Goal: Task Accomplishment & Management: Use online tool/utility

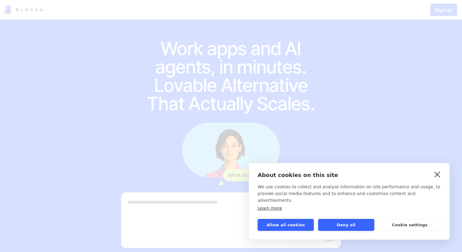
click at [438, 179] on link "close" at bounding box center [437, 174] width 9 height 10
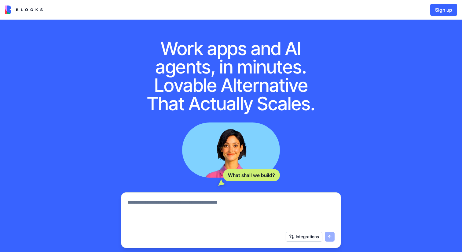
click at [145, 204] on textarea at bounding box center [231, 212] width 207 height 29
click at [205, 202] on textarea at bounding box center [231, 212] width 207 height 29
paste textarea "**********"
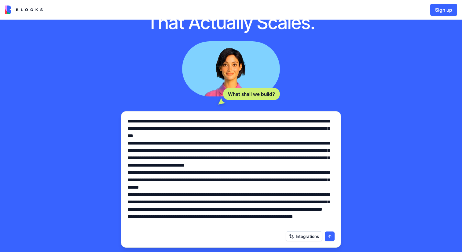
scroll to position [152, 0]
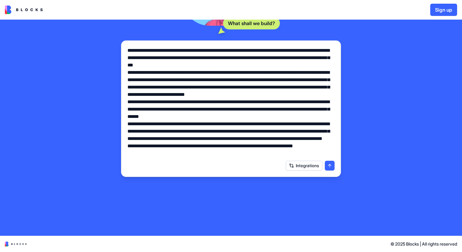
type textarea "**********"
click at [327, 167] on button "submit" at bounding box center [330, 166] width 10 height 10
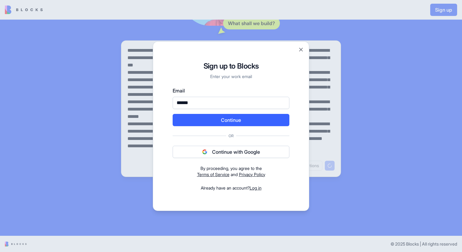
type input "*******"
drag, startPoint x: 215, startPoint y: 105, endPoint x: 148, endPoint y: 103, distance: 67.3
click at [148, 103] on body "Sign up Work apps and AI agents, in minutes. Lovable Alternative That Actually …" at bounding box center [231, 126] width 462 height 252
type input "**********"
click at [194, 117] on button "Continue" at bounding box center [231, 120] width 117 height 12
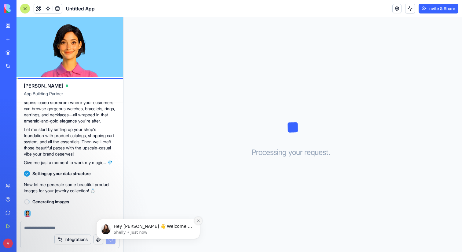
click at [198, 219] on icon "Dismiss notification" at bounding box center [198, 220] width 3 height 3
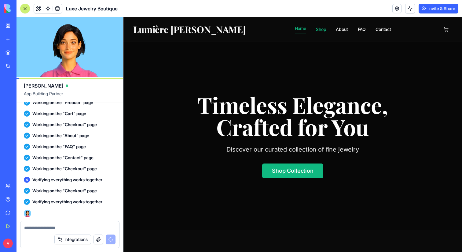
click at [316, 32] on link "Shop" at bounding box center [321, 29] width 10 height 6
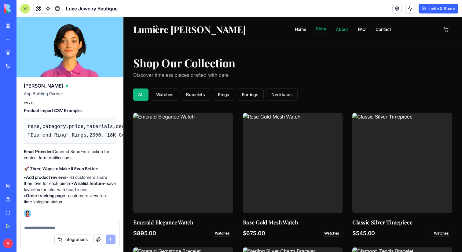
click at [336, 29] on link "About" at bounding box center [342, 29] width 12 height 6
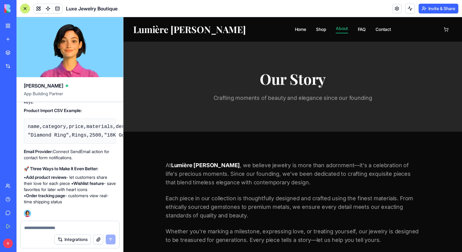
click at [339, 25] on nav "Home Shop About FAQ Contact" at bounding box center [343, 29] width 96 height 8
click at [358, 29] on link "FAQ" at bounding box center [362, 29] width 8 height 6
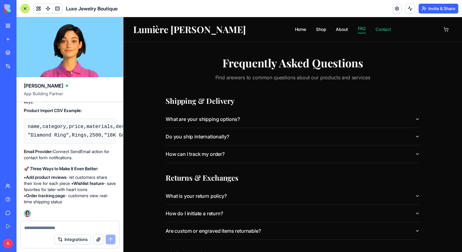
click at [376, 27] on link "Contact" at bounding box center [384, 29] width 16 height 6
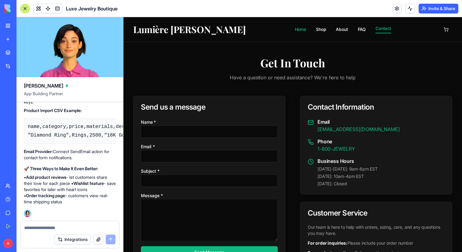
click at [295, 30] on link "Home" at bounding box center [300, 29] width 11 height 6
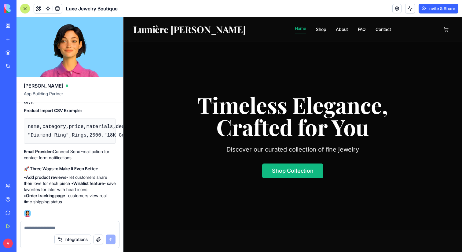
click at [301, 24] on div "Lumière Bijoux Home Shop About FAQ Contact" at bounding box center [292, 29] width 319 height 24
click at [316, 32] on link "Shop" at bounding box center [321, 29] width 10 height 6
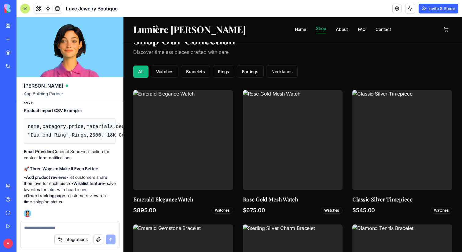
scroll to position [27, 0]
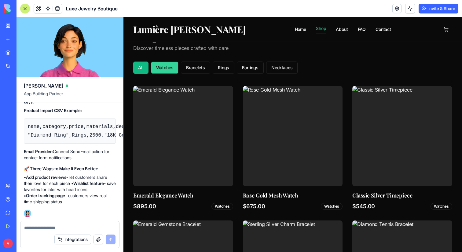
click at [177, 69] on button "Watches" at bounding box center [165, 67] width 28 height 12
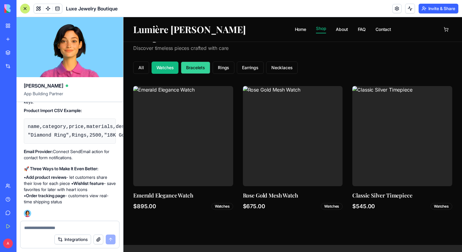
click at [204, 68] on button "Bracelets" at bounding box center [195, 67] width 29 height 12
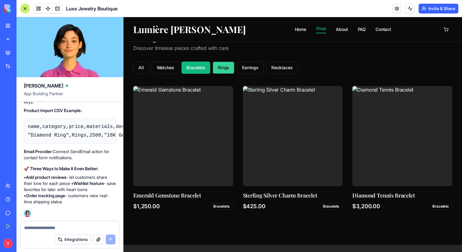
click at [229, 69] on button "Rings" at bounding box center [224, 67] width 22 height 12
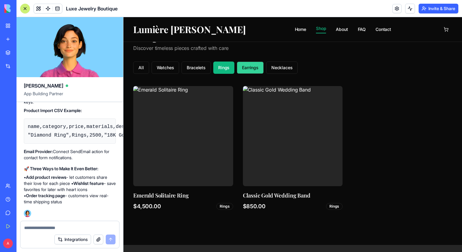
click at [250, 69] on button "Earrings" at bounding box center [250, 67] width 27 height 12
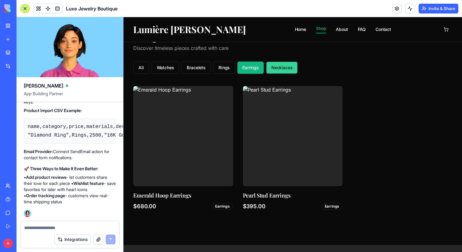
click at [277, 67] on button "Necklaces" at bounding box center [282, 67] width 32 height 12
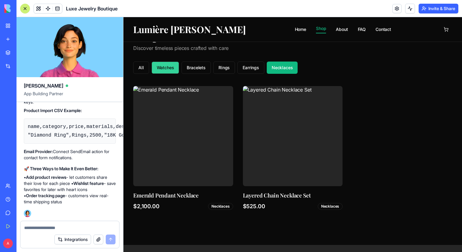
click at [161, 70] on button "Watches" at bounding box center [166, 67] width 28 height 12
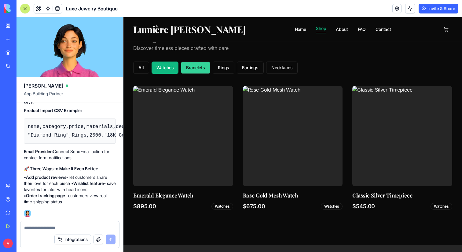
click at [188, 68] on button "Bracelets" at bounding box center [195, 67] width 29 height 12
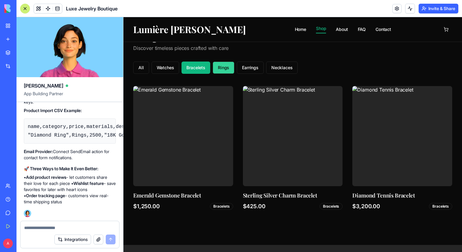
click at [231, 64] on button "Rings" at bounding box center [224, 67] width 22 height 12
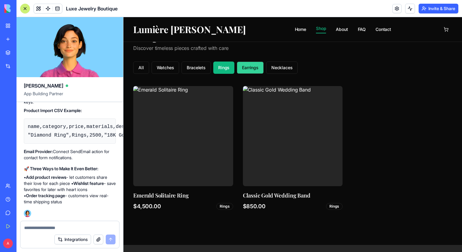
click at [254, 67] on button "Earrings" at bounding box center [250, 67] width 27 height 12
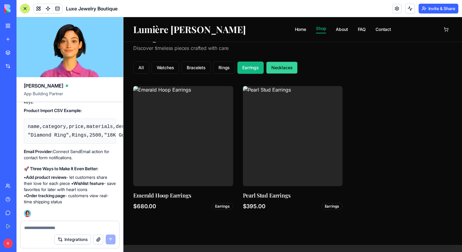
click at [278, 65] on button "Necklaces" at bounding box center [282, 67] width 32 height 12
click at [239, 70] on button "Earrings" at bounding box center [251, 67] width 27 height 12
click at [225, 68] on button "Rings" at bounding box center [224, 67] width 22 height 12
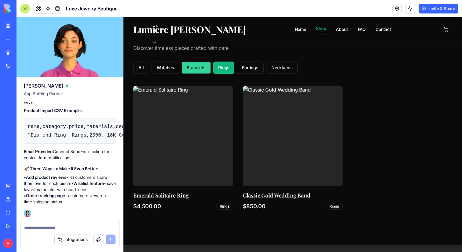
click at [204, 68] on button "Bracelets" at bounding box center [196, 67] width 29 height 12
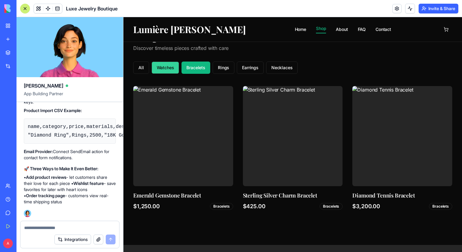
click at [165, 68] on button "Watches" at bounding box center [166, 67] width 28 height 12
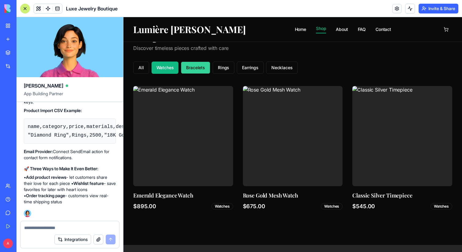
click at [194, 66] on button "Bracelets" at bounding box center [195, 67] width 29 height 12
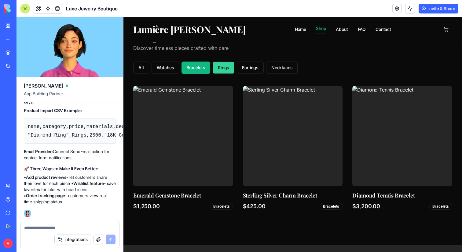
click at [224, 64] on button "Rings" at bounding box center [224, 67] width 22 height 12
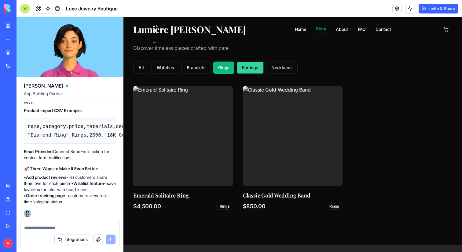
click at [245, 66] on button "Earrings" at bounding box center [250, 67] width 27 height 12
click at [226, 68] on button "Rings" at bounding box center [224, 67] width 22 height 12
click at [336, 207] on div "Rings" at bounding box center [334, 206] width 17 height 7
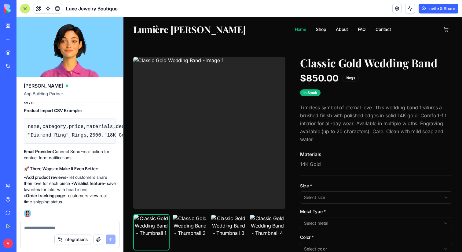
click at [295, 31] on link "Home" at bounding box center [300, 29] width 11 height 6
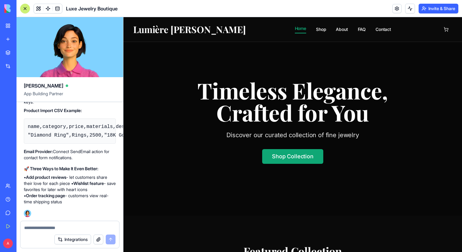
scroll to position [13, 0]
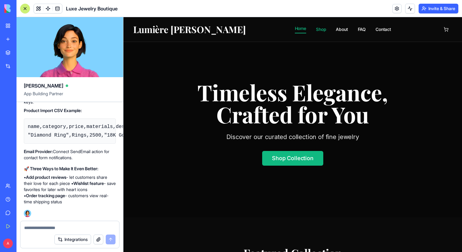
click at [316, 29] on link "Shop" at bounding box center [321, 29] width 10 height 6
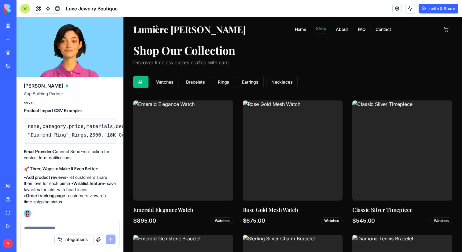
click at [310, 30] on nav "Home Shop About FAQ Contact" at bounding box center [343, 29] width 96 height 8
click at [336, 31] on link "About" at bounding box center [342, 29] width 12 height 6
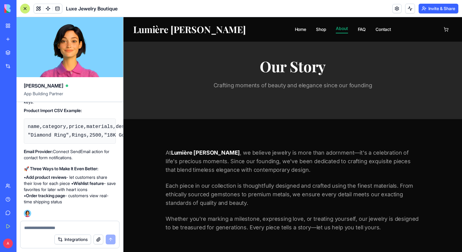
click at [42, 229] on textarea at bounding box center [69, 227] width 91 height 6
paste textarea "**********"
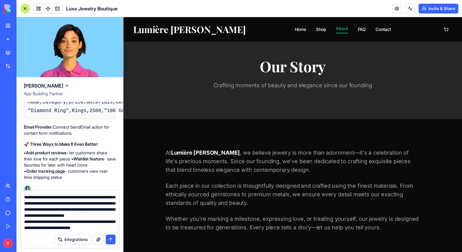
scroll to position [159, 0]
type textarea "**********"
click at [106, 164] on div "✨ Your Luxe Jewelry Boutique is Ready to Shine! Congratulations! Your elegant e…" at bounding box center [70, 33] width 92 height 294
drag, startPoint x: 71, startPoint y: 224, endPoint x: 68, endPoint y: 216, distance: 8.9
click at [68, 216] on textarea at bounding box center [69, 212] width 91 height 37
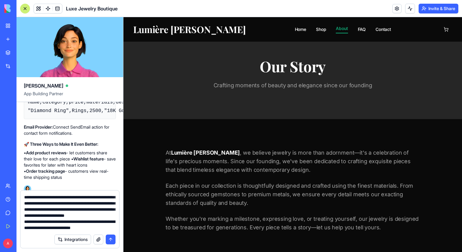
click at [52, 228] on textarea at bounding box center [69, 212] width 91 height 37
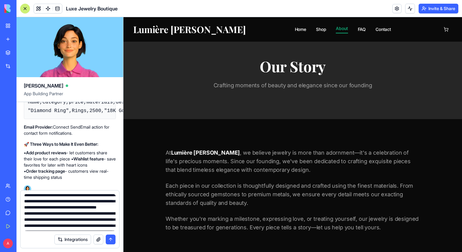
scroll to position [0, 0]
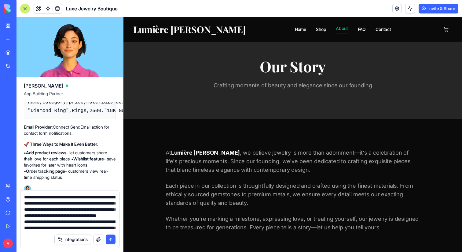
drag, startPoint x: 52, startPoint y: 228, endPoint x: 25, endPoint y: 187, distance: 49.1
click at [25, 187] on div "Ella App Building Partner A Undo 12:41 🛍️ Luxe Jewelry Boutique Coming Right Up…" at bounding box center [70, 134] width 107 height 235
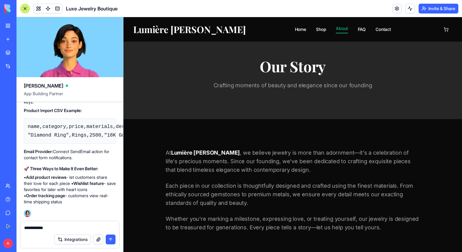
type textarea "**********"
click at [111, 241] on button "submit" at bounding box center [111, 239] width 10 height 10
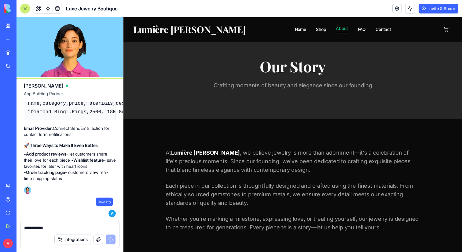
scroll to position [810, 0]
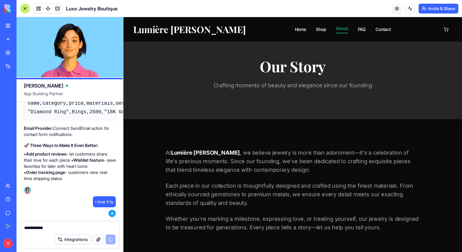
click at [279, 33] on div "Lumière Bijoux Home Shop About FAQ Contact" at bounding box center [292, 29] width 319 height 24
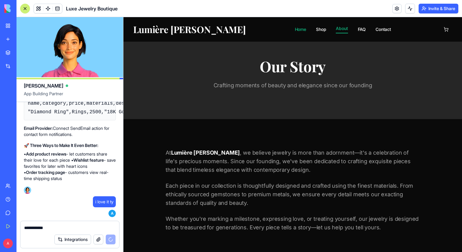
click at [295, 32] on link "Home" at bounding box center [300, 29] width 11 height 6
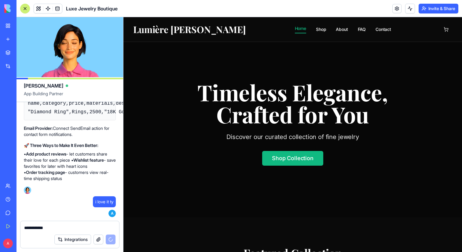
scroll to position [905, 0]
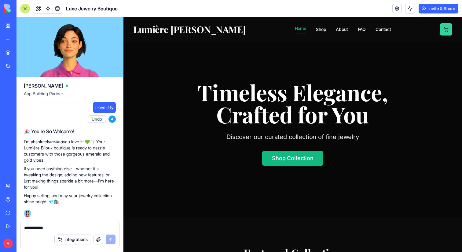
click at [445, 29] on button at bounding box center [446, 29] width 12 height 12
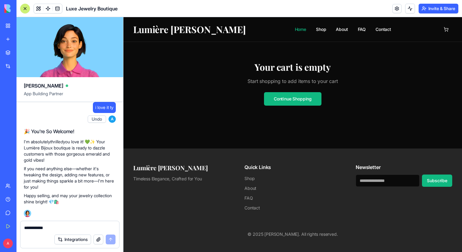
click at [295, 31] on link "Home" at bounding box center [300, 29] width 11 height 6
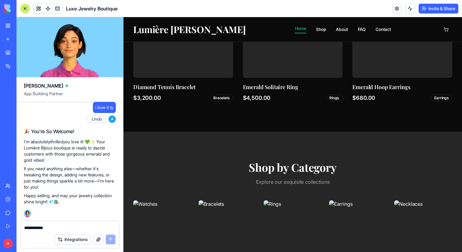
scroll to position [405, 0]
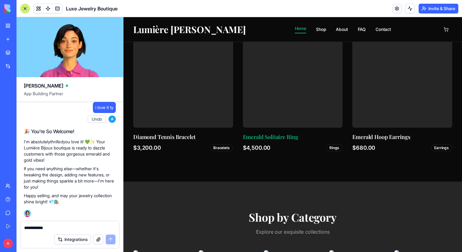
click at [254, 133] on h3 "Emerald Solitaire Ring" at bounding box center [270, 136] width 55 height 9
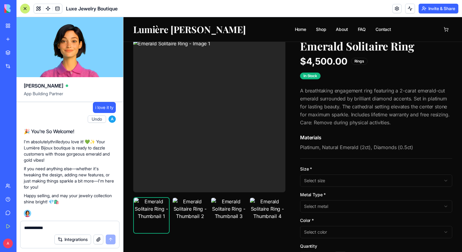
scroll to position [17, 0]
click at [224, 207] on img at bounding box center [228, 214] width 35 height 35
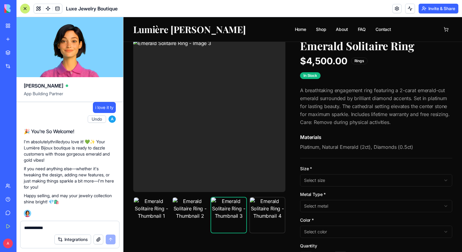
click at [253, 210] on img at bounding box center [267, 214] width 35 height 35
click at [277, 107] on img at bounding box center [209, 115] width 152 height 152
click at [277, 111] on button at bounding box center [277, 115] width 12 height 12
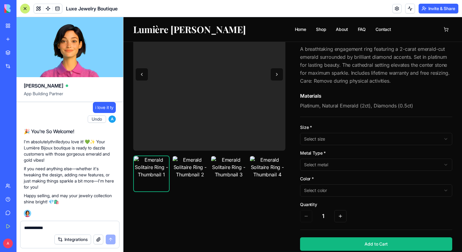
scroll to position [63, 0]
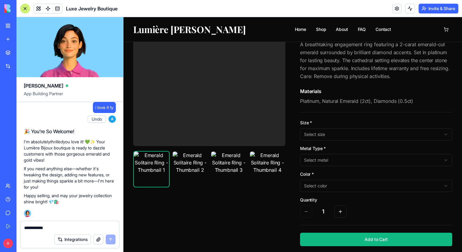
click at [321, 136] on html "Lumière Bijoux Home Shop About FAQ Contact Emerald Solitaire Ring $4,500.00 Rin…" at bounding box center [293, 249] width 339 height 591
click at [318, 161] on html "Lumière Bijoux Home Shop About FAQ Contact Emerald Solitaire Ring $4,500.00 Rin…" at bounding box center [293, 249] width 339 height 591
click at [317, 190] on html "Lumière Bijoux Home Shop About FAQ Contact Emerald Solitaire Ring $4,500.00 Rin…" at bounding box center [293, 249] width 339 height 591
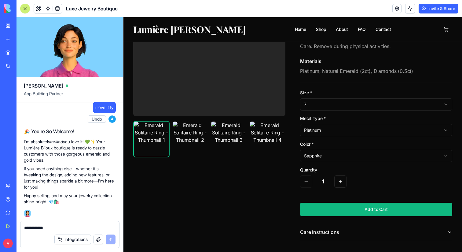
scroll to position [94, 0]
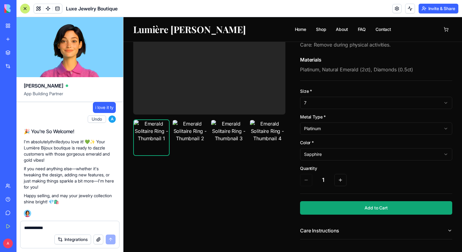
click at [320, 213] on button "Add to Cart" at bounding box center [376, 207] width 152 height 13
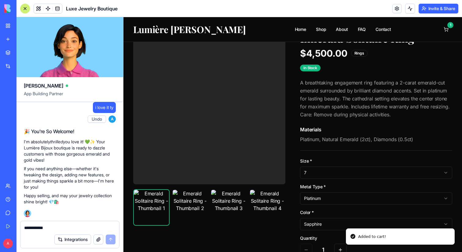
scroll to position [0, 0]
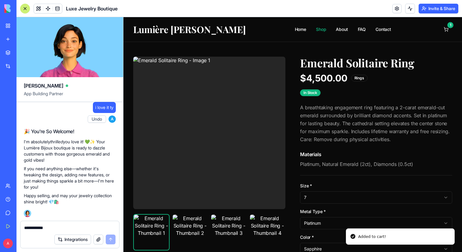
click at [316, 28] on link "Shop" at bounding box center [321, 29] width 10 height 6
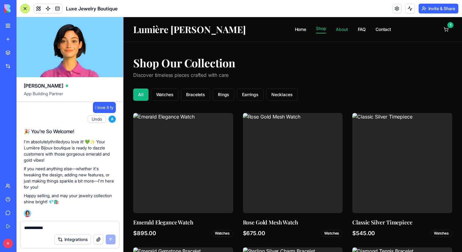
click at [336, 30] on link "About" at bounding box center [342, 29] width 12 height 6
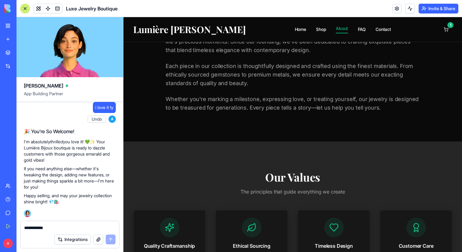
scroll to position [190, 0]
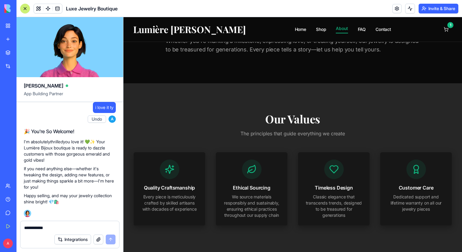
click at [252, 178] on div at bounding box center [252, 169] width 20 height 20
click at [252, 165] on icon at bounding box center [252, 169] width 10 height 10
click at [254, 182] on div "Ethical Sourcing We source materials responsibly and sustainably, ensuring ethi…" at bounding box center [252, 188] width 72 height 73
click at [358, 27] on link "FAQ" at bounding box center [362, 29] width 8 height 6
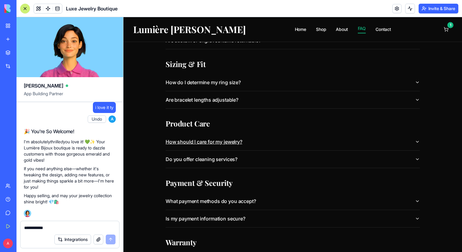
click at [233, 143] on button "How should I care for my jewelry?" at bounding box center [293, 141] width 254 height 17
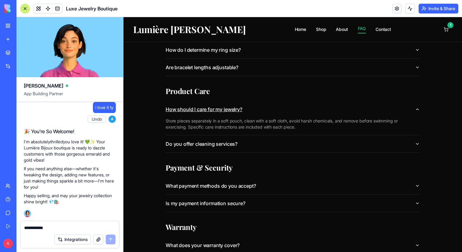
scroll to position [224, 0]
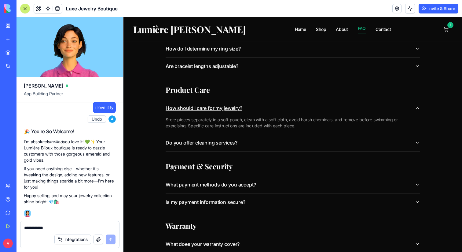
click at [233, 143] on button "Do you offer cleaning services?" at bounding box center [293, 142] width 254 height 17
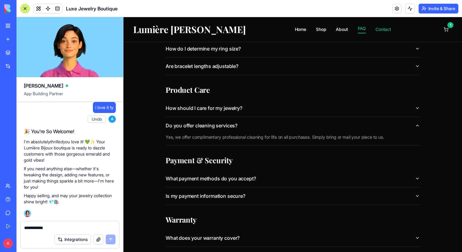
click at [376, 28] on link "Contact" at bounding box center [384, 29] width 16 height 6
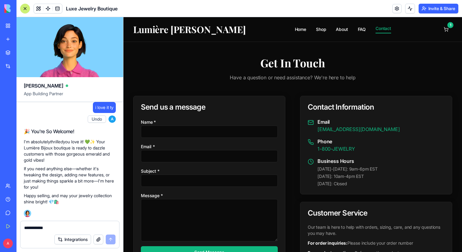
click at [223, 132] on input "Name *" at bounding box center [209, 131] width 137 height 12
click at [213, 166] on form "Name * Email * Subject * Message * Send Message" at bounding box center [209, 188] width 137 height 140
click at [209, 193] on div "Message *" at bounding box center [209, 216] width 137 height 50
click at [205, 203] on textarea "Message *" at bounding box center [209, 220] width 137 height 42
click at [295, 32] on link "Home" at bounding box center [300, 29] width 11 height 6
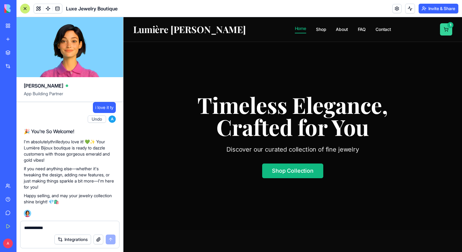
click at [445, 28] on button "1" at bounding box center [446, 29] width 12 height 12
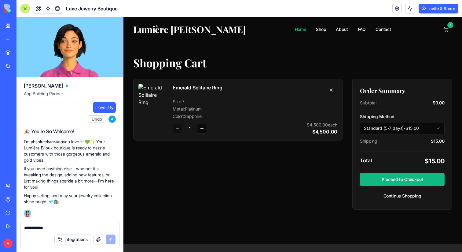
click at [295, 31] on link "Home" at bounding box center [300, 29] width 11 height 6
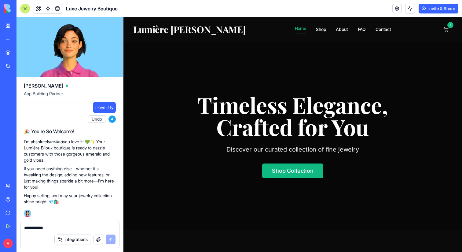
click at [39, 227] on textarea "**********" at bounding box center [69, 227] width 91 height 6
paste textarea "**********"
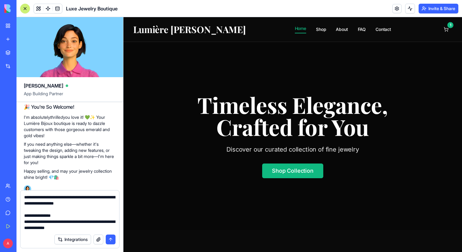
type textarea "**********"
click at [111, 240] on button "submit" at bounding box center [111, 239] width 10 height 10
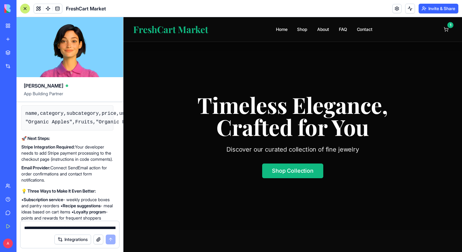
scroll to position [1627, 5]
click at [41, 227] on textarea "**********" at bounding box center [69, 227] width 91 height 6
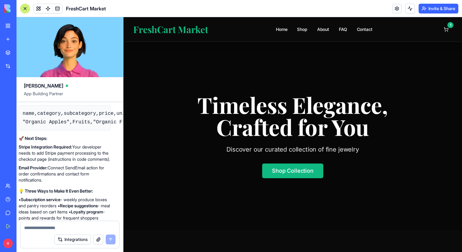
type textarea "*"
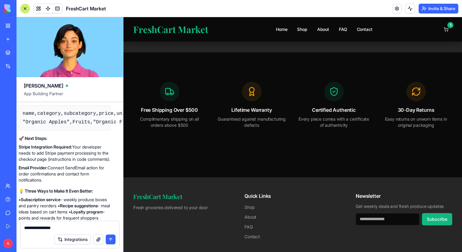
scroll to position [740, 0]
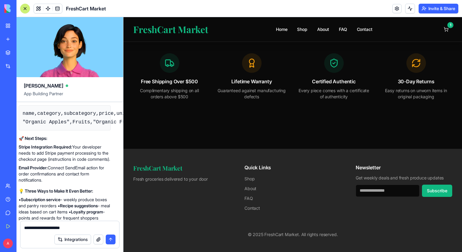
type textarea "**********"
click at [109, 239] on button "submit" at bounding box center [111, 239] width 10 height 10
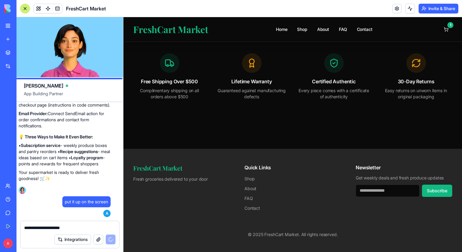
scroll to position [1971, 5]
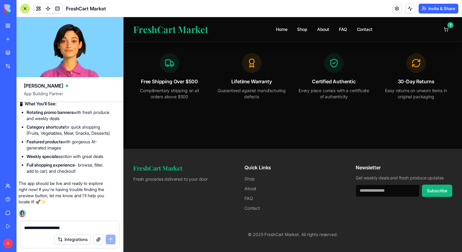
click at [28, 228] on textarea "**********" at bounding box center [69, 227] width 91 height 6
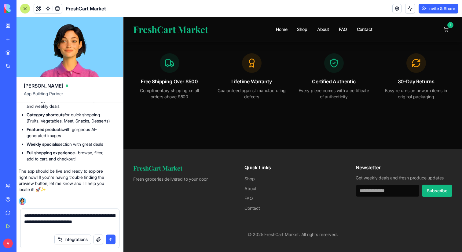
type textarea "**********"
click at [114, 239] on button "submit" at bounding box center [111, 239] width 10 height 10
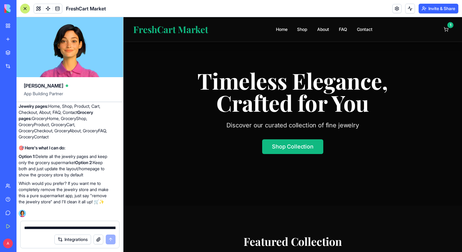
scroll to position [0, 0]
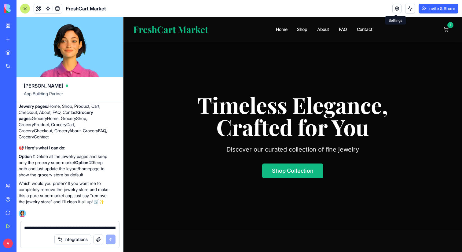
click at [396, 8] on link at bounding box center [397, 8] width 9 height 9
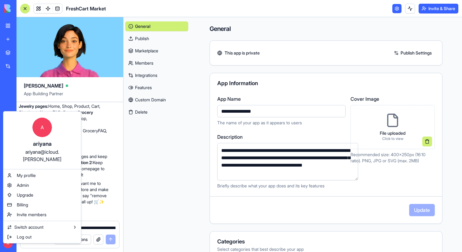
click at [193, 174] on html "My Workspace New app Marketplace Integrations Recent Untitled App AI Logo Gener…" at bounding box center [231, 126] width 462 height 252
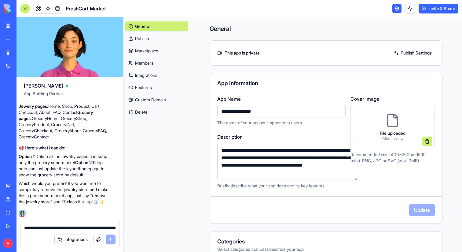
click at [253, 111] on input "**********" at bounding box center [281, 111] width 128 height 12
drag, startPoint x: 255, startPoint y: 114, endPoint x: 176, endPoint y: 107, distance: 79.2
click at [190, 107] on div "**********" at bounding box center [326, 202] width 272 height 370
type input "********"
click at [385, 121] on div "File uploaded Click to view" at bounding box center [392, 127] width 35 height 38
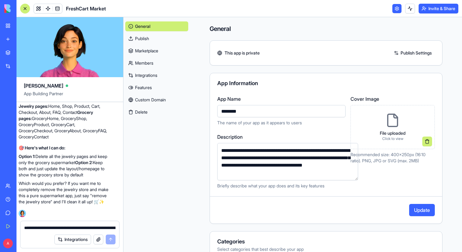
click at [418, 210] on button "Update" at bounding box center [422, 210] width 26 height 12
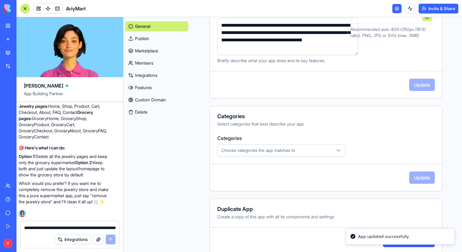
scroll to position [135, 0]
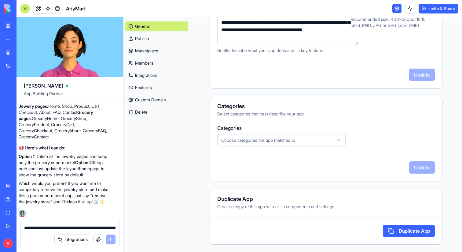
click at [294, 140] on div "Choose categories the app matches to" at bounding box center [281, 140] width 125 height 6
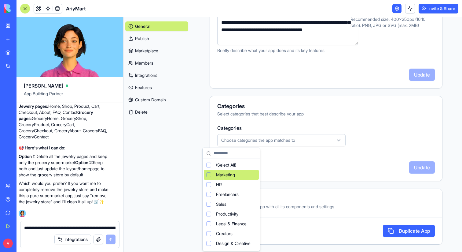
click at [235, 174] on span "Marketing" at bounding box center [225, 175] width 19 height 6
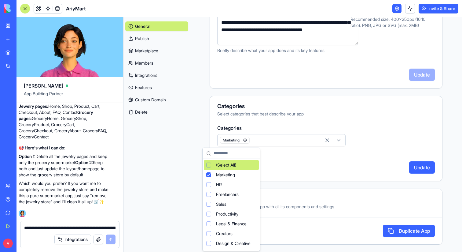
click at [400, 172] on html "My Workspace New app Marketplace Integrations Recent Untitled App AI Logo Gener…" at bounding box center [231, 126] width 462 height 252
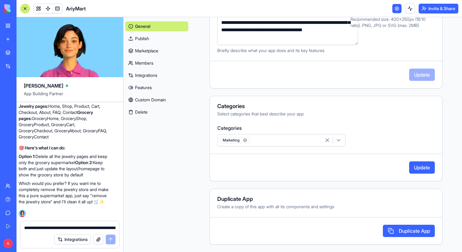
click at [263, 134] on button "Marketing" at bounding box center [281, 140] width 128 height 12
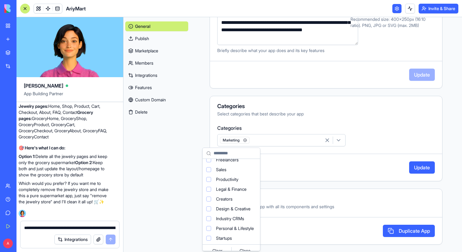
scroll to position [41, 0]
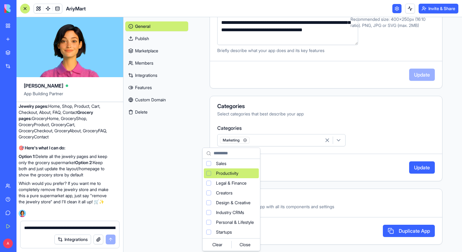
click at [242, 173] on div "Productivity" at bounding box center [231, 173] width 55 height 10
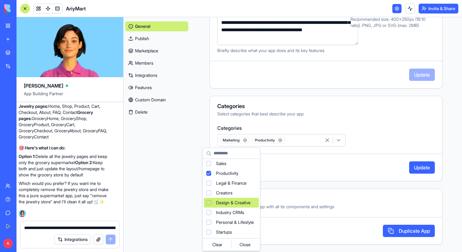
click at [430, 164] on html "My Workspace New app Marketplace Integrations Recent Untitled App AI Logo Gener…" at bounding box center [231, 126] width 462 height 252
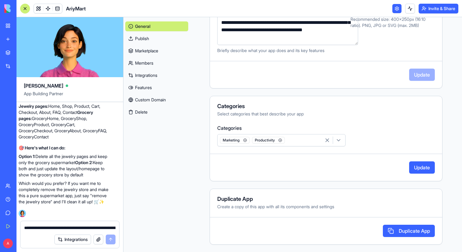
click at [424, 168] on button "Update" at bounding box center [422, 167] width 26 height 12
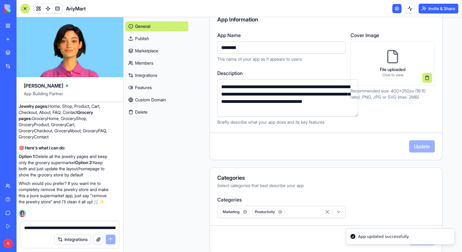
scroll to position [0, 0]
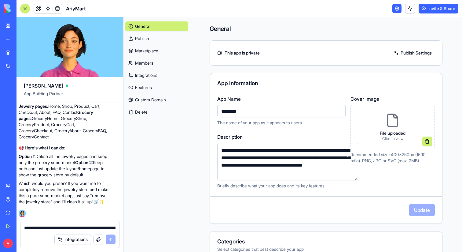
click at [154, 97] on link "Custom Domain" at bounding box center [156, 100] width 63 height 10
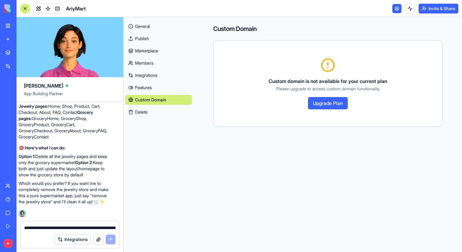
click at [152, 87] on link "Features" at bounding box center [158, 88] width 67 height 10
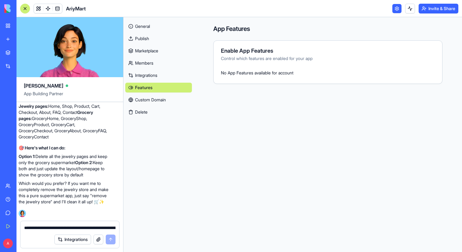
click at [152, 77] on link "Integrations" at bounding box center [158, 75] width 67 height 10
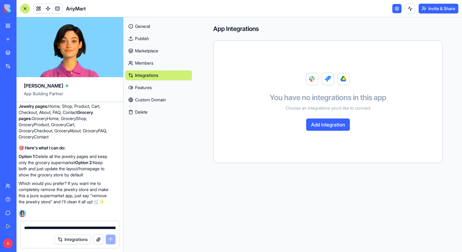
click at [151, 59] on link "Members" at bounding box center [158, 63] width 67 height 10
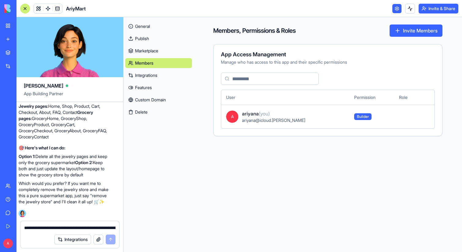
click at [154, 49] on link "Marketplace" at bounding box center [158, 51] width 67 height 10
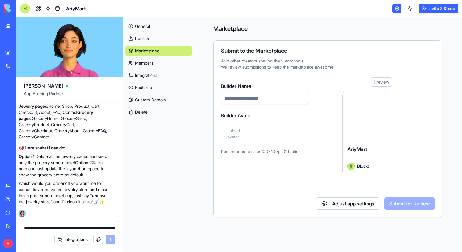
click at [351, 137] on div at bounding box center [382, 116] width 78 height 49
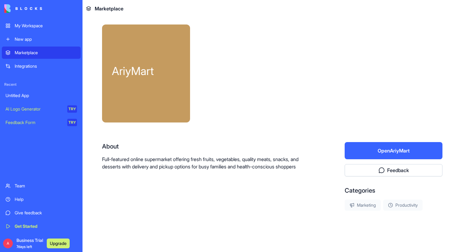
click at [387, 150] on button "Open AriyMart" at bounding box center [394, 150] width 98 height 17
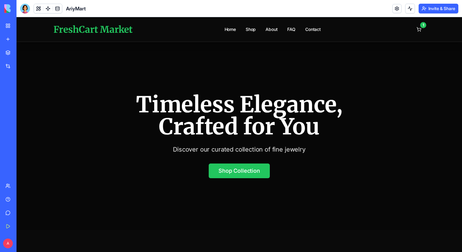
click at [82, 8] on span "AriyMart" at bounding box center [76, 8] width 20 height 7
click at [85, 9] on span "AriyMart" at bounding box center [76, 8] width 20 height 7
click at [39, 6] on button at bounding box center [38, 8] width 9 height 9
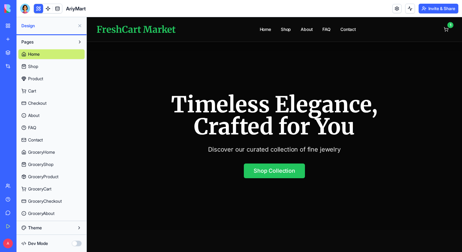
click at [77, 24] on button at bounding box center [80, 26] width 10 height 10
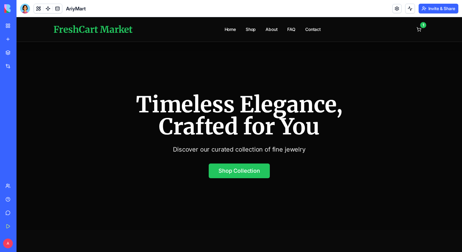
click at [6, 26] on link "My Workspace" at bounding box center [14, 26] width 24 height 12
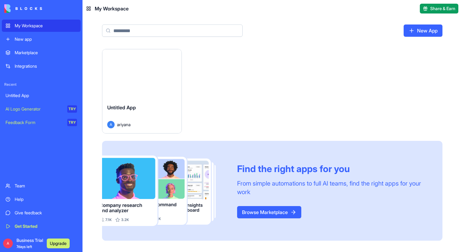
click at [27, 34] on link "New app" at bounding box center [41, 39] width 79 height 12
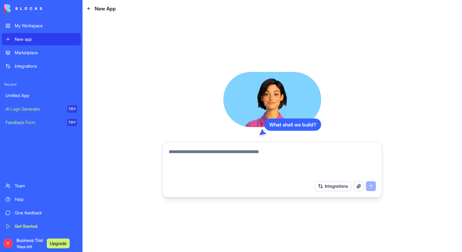
click at [200, 151] on textarea at bounding box center [272, 162] width 207 height 29
type textarea "*"
click at [60, 55] on div "Marketplace" at bounding box center [46, 53] width 62 height 6
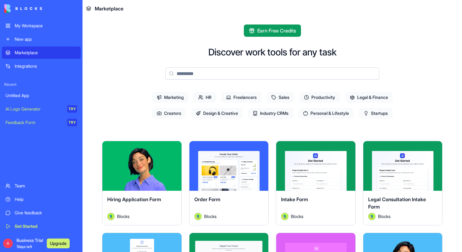
click at [29, 65] on div "Integrations" at bounding box center [46, 66] width 62 height 6
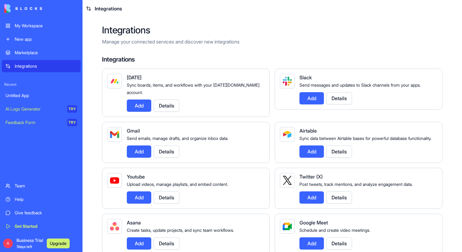
click at [22, 95] on div "Untitled App" at bounding box center [42, 95] width 72 height 6
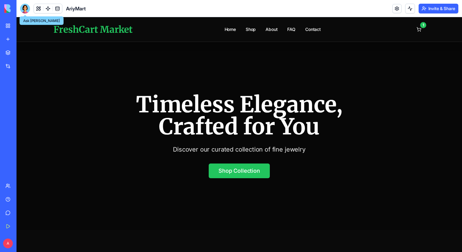
click at [21, 5] on div at bounding box center [25, 9] width 10 height 10
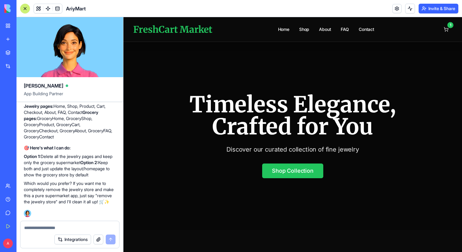
click at [36, 230] on form "Integrations" at bounding box center [69, 234] width 99 height 28
type textarea "**********"
click at [110, 239] on button "submit" at bounding box center [111, 239] width 10 height 10
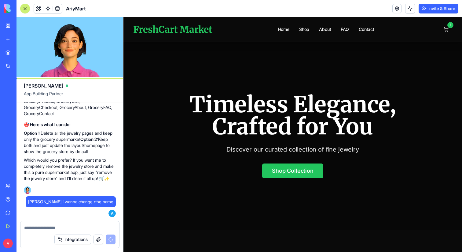
scroll to position [2337, 0]
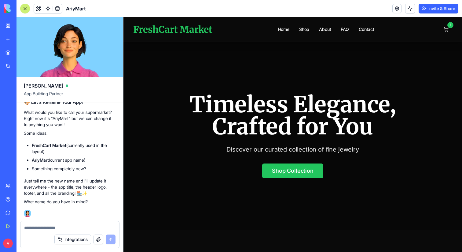
click at [322, 85] on div at bounding box center [293, 136] width 339 height 188
click at [39, 227] on textarea at bounding box center [69, 227] width 91 height 6
type textarea "*"
type textarea "**********"
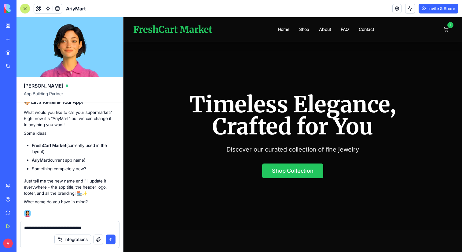
click at [109, 236] on button "submit" at bounding box center [111, 239] width 10 height 10
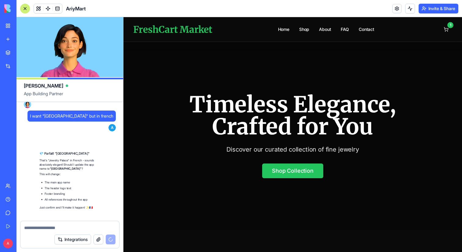
scroll to position [2466, 0]
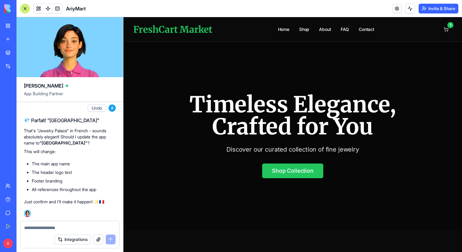
click at [48, 230] on textarea at bounding box center [69, 227] width 91 height 6
click at [58, 140] on strong ""Palais des Bijoux"" at bounding box center [63, 142] width 48 height 5
drag, startPoint x: 45, startPoint y: 143, endPoint x: 79, endPoint y: 143, distance: 34.3
click at [79, 143] on strong ""Palais des Bijoux"" at bounding box center [63, 142] width 48 height 5
copy strong "Palais des Bijoux"
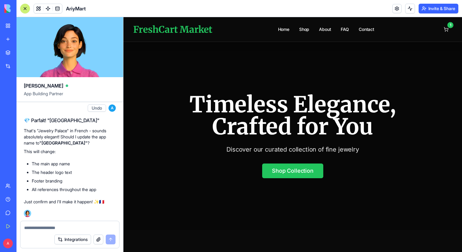
click at [34, 227] on textarea at bounding box center [69, 227] width 91 height 6
type textarea "***"
click at [113, 241] on button "submit" at bounding box center [111, 239] width 10 height 10
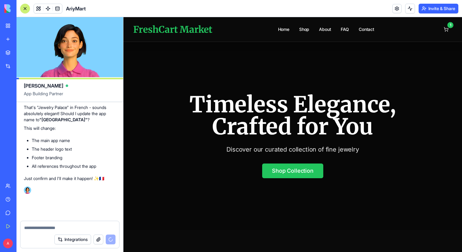
scroll to position [2489, 0]
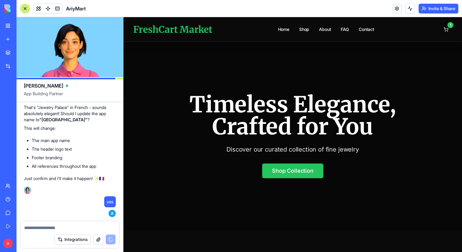
click at [395, 8] on link at bounding box center [397, 8] width 9 height 9
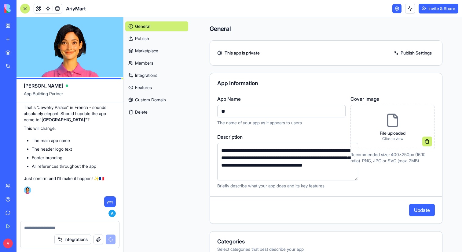
type input "*"
type input "**********"
click at [427, 141] on button at bounding box center [428, 141] width 10 height 10
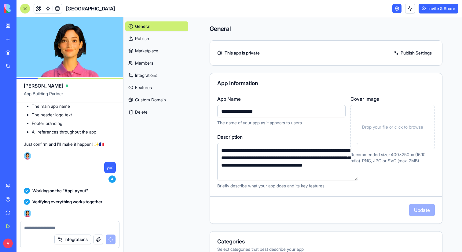
scroll to position [2642, 0]
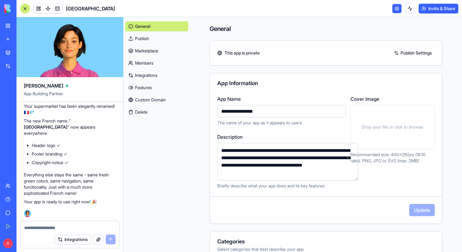
drag, startPoint x: 257, startPoint y: 173, endPoint x: 193, endPoint y: 147, distance: 68.4
click at [193, 147] on div "**********" at bounding box center [326, 202] width 272 height 370
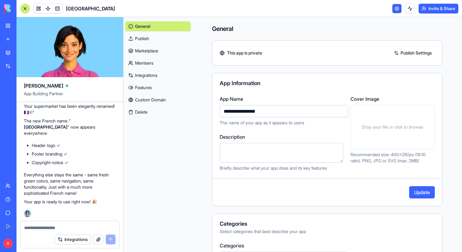
click at [62, 225] on textarea at bounding box center [69, 227] width 91 height 6
type textarea "**********"
click at [107, 236] on button "submit" at bounding box center [111, 239] width 10 height 10
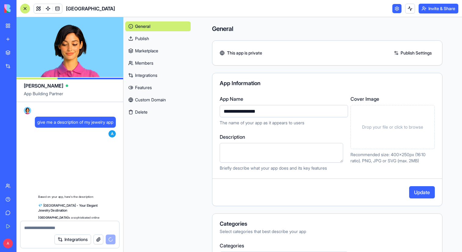
scroll to position [3019, 0]
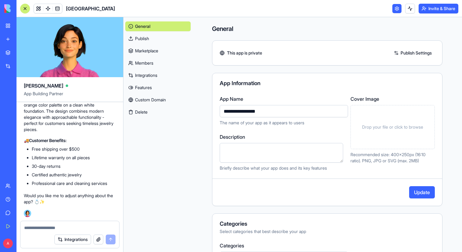
click at [218, 158] on div "**********" at bounding box center [328, 133] width 230 height 76
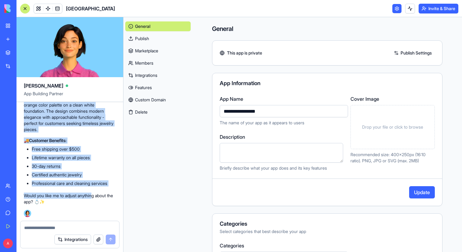
scroll to position [3007, 0]
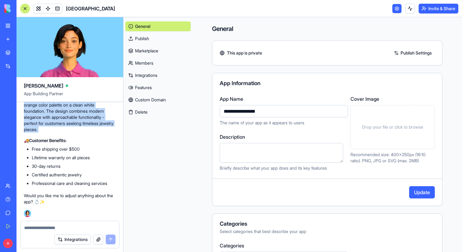
drag, startPoint x: 24, startPoint y: 135, endPoint x: 90, endPoint y: 145, distance: 66.8
click at [90, 145] on div "Based on your app, here's the description: 💎 Palais des Bijoux - Your Elegant J…" at bounding box center [70, 39] width 92 height 330
copy div "Fresh, vibrant aesthetic with a green and orange color palette on a clean white…"
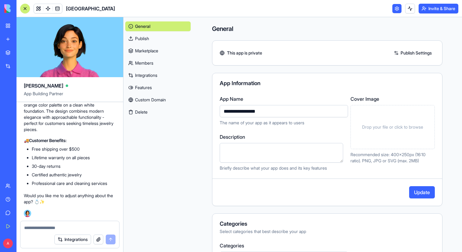
click at [228, 155] on textarea "Description" at bounding box center [282, 153] width 124 height 20
paste textarea "**********"
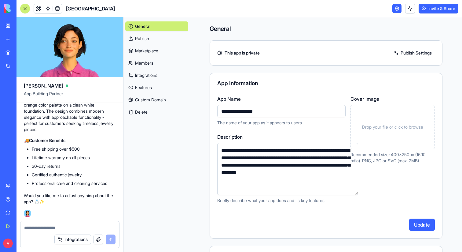
click at [362, 180] on div "Cover Image Drop your file or click to browse Recommended size: 400x250px (16:1…" at bounding box center [393, 149] width 84 height 108
click at [327, 165] on textarea "**********" at bounding box center [287, 169] width 141 height 52
click at [217, 190] on textarea "**********" at bounding box center [287, 169] width 141 height 52
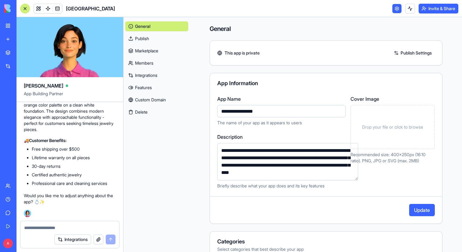
type textarea "**********"
click at [426, 210] on button "Update" at bounding box center [422, 210] width 26 height 12
click at [393, 12] on link at bounding box center [397, 8] width 9 height 9
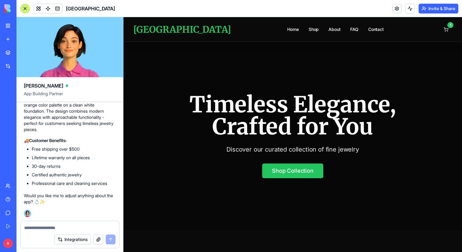
click at [394, 9] on link at bounding box center [397, 8] width 9 height 9
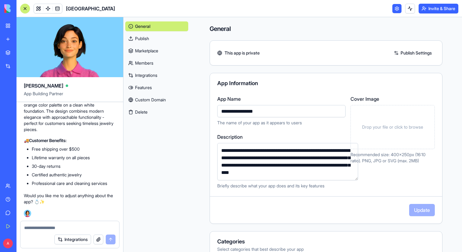
click at [155, 38] on link "Publish" at bounding box center [156, 39] width 63 height 10
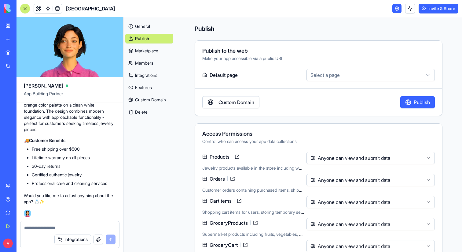
click at [154, 49] on link "Marketplace" at bounding box center [149, 51] width 48 height 10
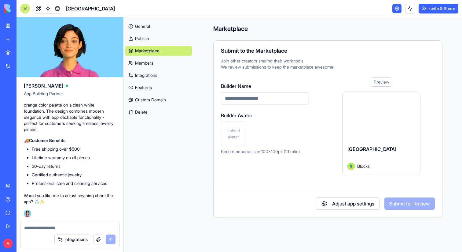
click at [152, 61] on link "Members" at bounding box center [158, 63] width 67 height 10
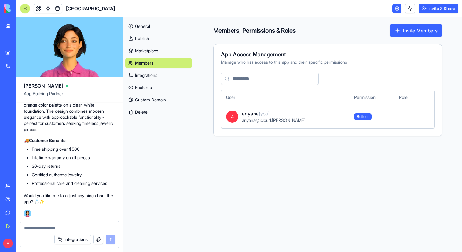
click at [153, 74] on link "Integrations" at bounding box center [158, 75] width 67 height 10
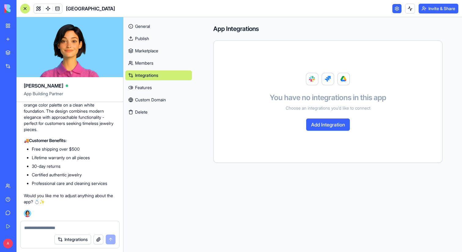
click at [154, 90] on link "Features" at bounding box center [158, 88] width 67 height 10
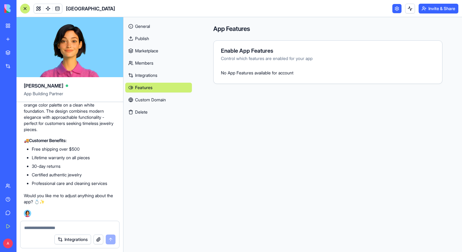
click at [156, 97] on link "Custom Domain" at bounding box center [158, 100] width 67 height 10
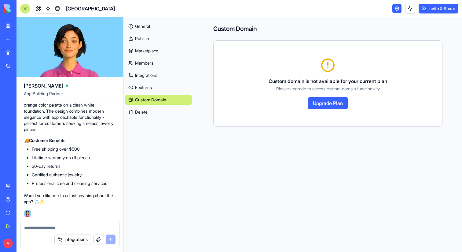
click at [152, 27] on link "General" at bounding box center [158, 26] width 67 height 10
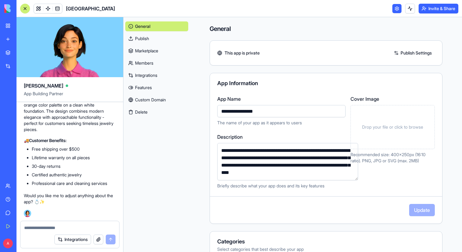
click at [397, 8] on link at bounding box center [397, 8] width 9 height 9
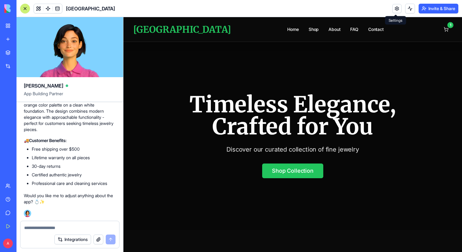
click at [395, 6] on link at bounding box center [397, 8] width 9 height 9
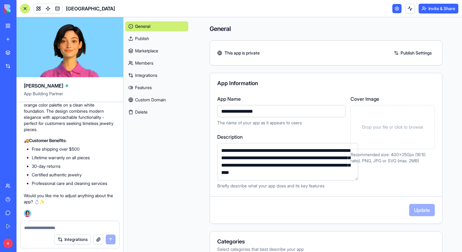
click at [379, 123] on div "Drop your file or click to browse" at bounding box center [393, 127] width 84 height 44
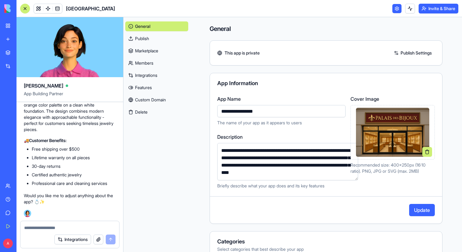
click at [423, 209] on button "Update" at bounding box center [422, 210] width 26 height 12
click at [393, 9] on link at bounding box center [397, 8] width 9 height 9
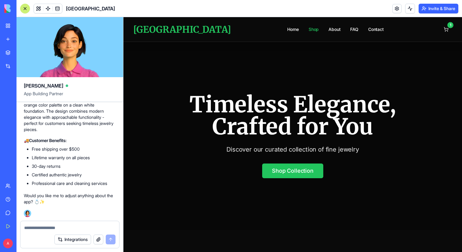
click at [309, 31] on link "Shop" at bounding box center [314, 29] width 10 height 6
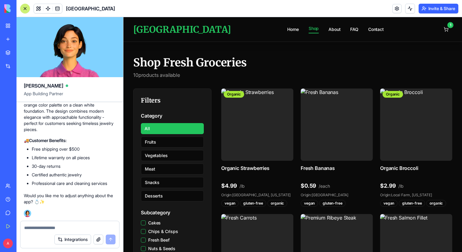
click at [50, 221] on div at bounding box center [69, 226] width 99 height 10
click at [47, 228] on textarea at bounding box center [69, 227] width 91 height 6
type textarea "**********"
click at [109, 238] on button "submit" at bounding box center [111, 239] width 10 height 10
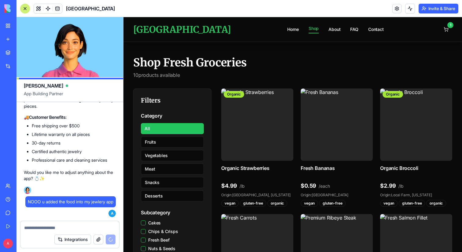
click at [61, 225] on textarea at bounding box center [69, 227] width 91 height 6
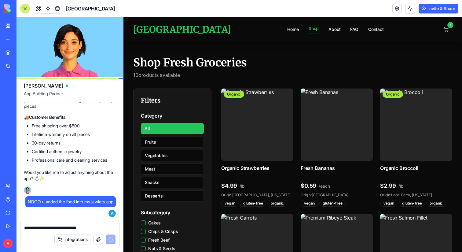
type textarea "**********"
click at [109, 239] on div "Integrations" at bounding box center [84, 239] width 61 height 10
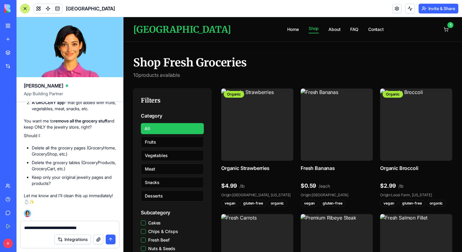
click at [111, 238] on button "submit" at bounding box center [111, 239] width 10 height 10
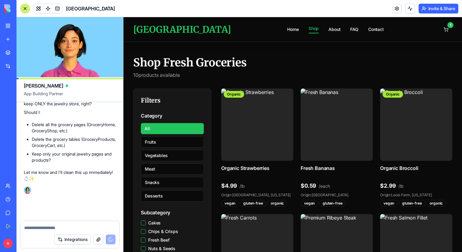
scroll to position [3254, 0]
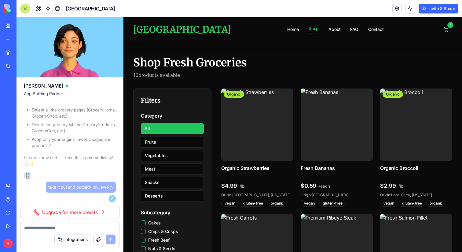
click at [93, 181] on div "OH NO! 😱 You're absolutely right! I'm so sorry - I accidentally mixed up your b…" at bounding box center [70, 90] width 92 height 182
click at [67, 211] on link "Upgrade for more credits" at bounding box center [69, 212] width 99 height 12
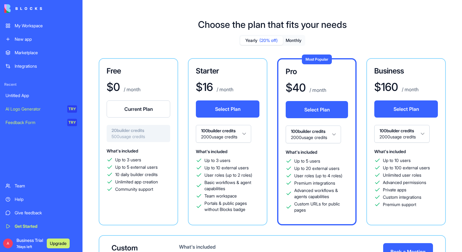
click at [41, 29] on link "My Workspace" at bounding box center [41, 26] width 79 height 12
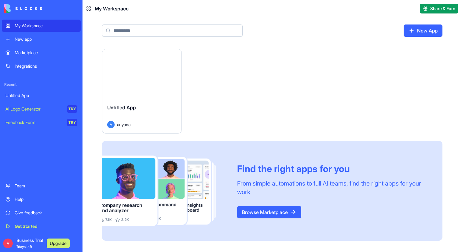
click at [39, 99] on link "Untitled App" at bounding box center [41, 95] width 79 height 12
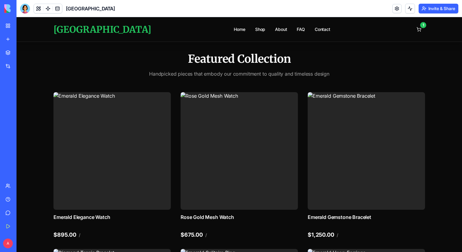
scroll to position [208, 0]
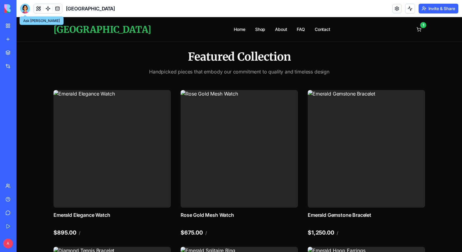
click at [24, 13] on body "My Workspace New app Marketplace Integrations Recent Untitled App AI Logo Gener…" at bounding box center [231, 126] width 462 height 252
click at [24, 6] on div at bounding box center [25, 9] width 10 height 10
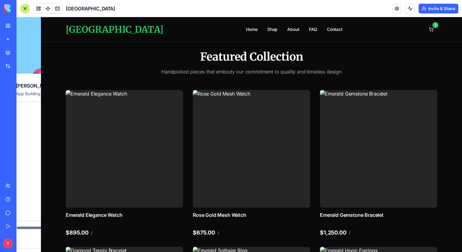
scroll to position [0, 0]
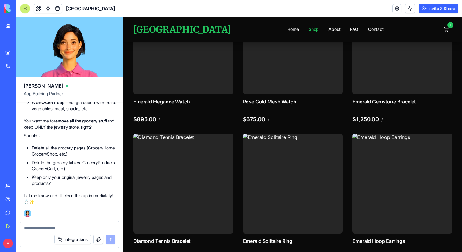
click at [309, 30] on link "Shop" at bounding box center [314, 29] width 10 height 6
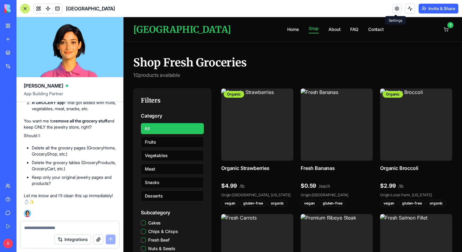
click at [394, 11] on link at bounding box center [397, 8] width 9 height 9
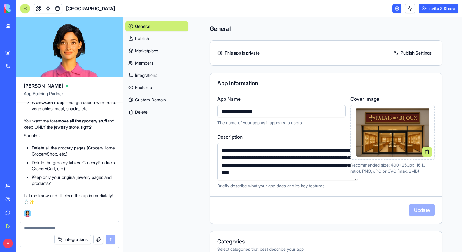
click at [318, 176] on textarea "**********" at bounding box center [287, 161] width 141 height 37
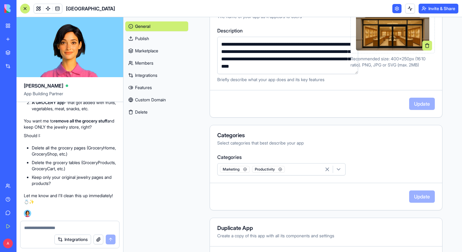
scroll to position [135, 0]
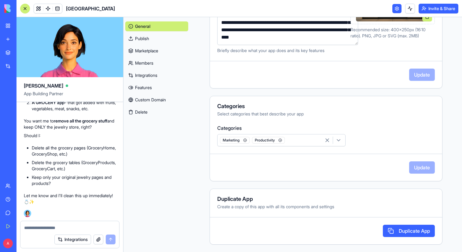
click at [243, 141] on icon "button" at bounding box center [245, 140] width 4 height 4
click at [231, 141] on span "Productivity" at bounding box center [236, 140] width 33 height 7
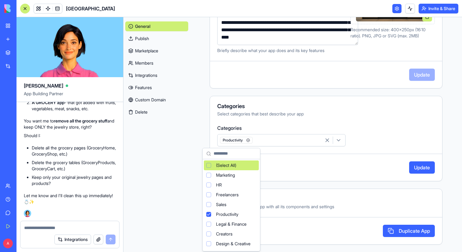
click at [246, 141] on icon "button" at bounding box center [248, 140] width 4 height 4
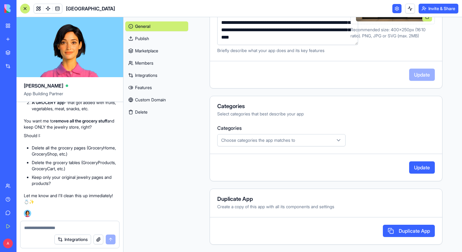
click at [221, 140] on span "Choose categories the app matches to" at bounding box center [258, 140] width 74 height 6
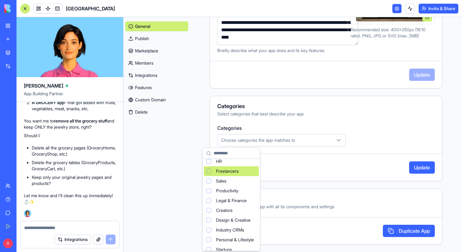
scroll to position [25, 0]
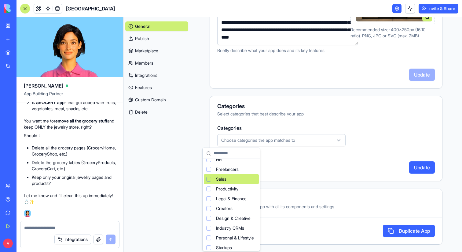
click at [233, 182] on div "Sales" at bounding box center [231, 179] width 55 height 10
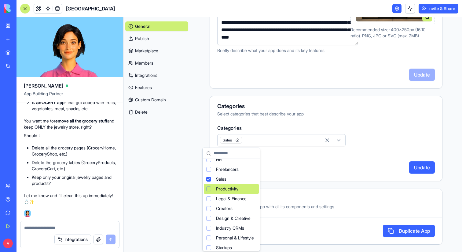
click at [233, 188] on span "Productivity" at bounding box center [227, 189] width 22 height 6
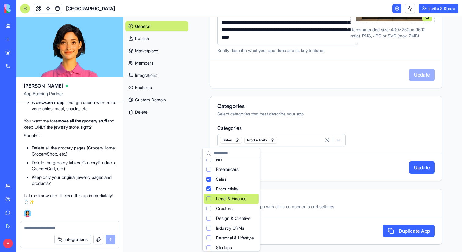
click at [233, 196] on span "Legal & Finance" at bounding box center [231, 198] width 31 height 6
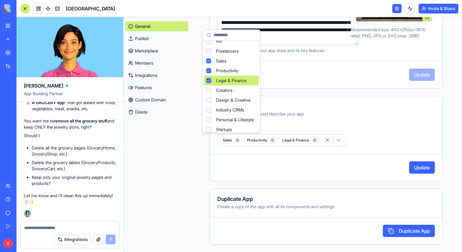
click at [419, 177] on html "My Workspace New app Marketplace Integrations Recent Untitled App AI Logo Gener…" at bounding box center [231, 126] width 462 height 252
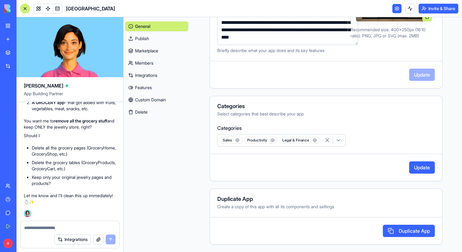
click at [419, 173] on button "Update" at bounding box center [422, 167] width 26 height 12
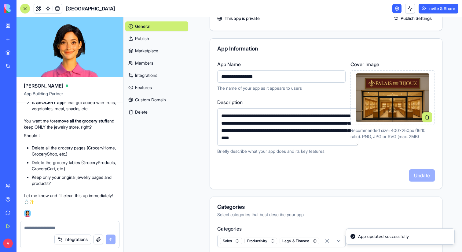
scroll to position [0, 0]
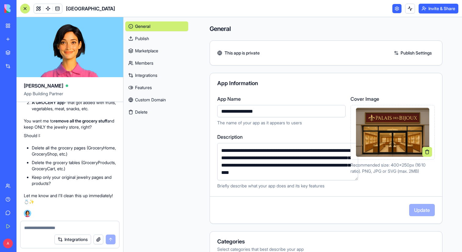
click at [398, 7] on link at bounding box center [397, 8] width 9 height 9
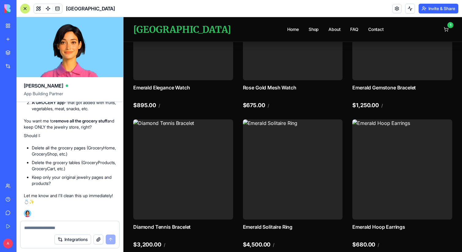
scroll to position [208, 0]
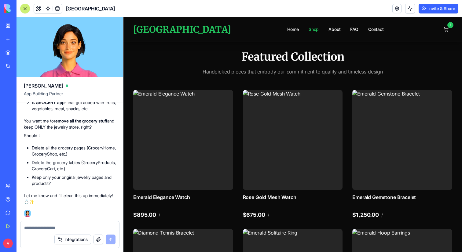
click at [309, 29] on link "Shop" at bounding box center [314, 29] width 10 height 6
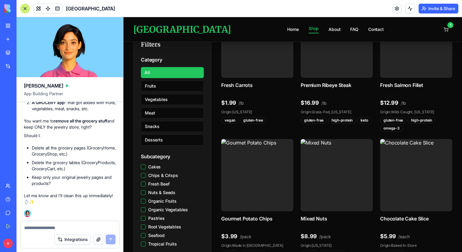
click at [329, 30] on link "About" at bounding box center [335, 29] width 12 height 6
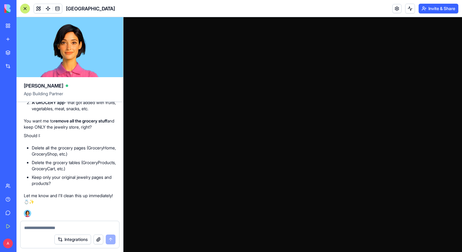
click at [24, 11] on button at bounding box center [25, 9] width 10 height 10
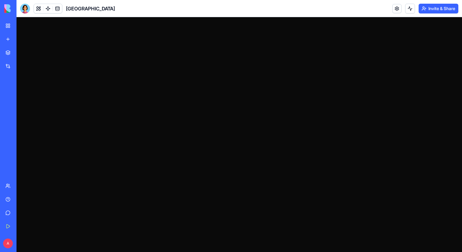
click at [24, 11] on div at bounding box center [25, 9] width 10 height 10
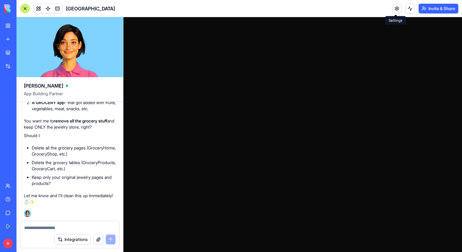
click at [398, 9] on link at bounding box center [397, 8] width 9 height 9
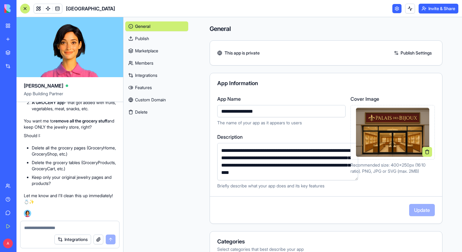
click at [392, 186] on div "Cover Image Recommended size: 400x250px (16:10 ratio). PNG, JPG or SVG (max. 2M…" at bounding box center [393, 142] width 84 height 94
click at [396, 11] on link at bounding box center [397, 8] width 9 height 9
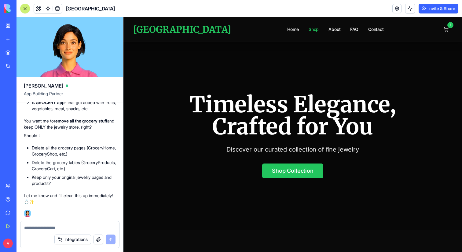
click at [309, 26] on link "Shop" at bounding box center [314, 29] width 10 height 6
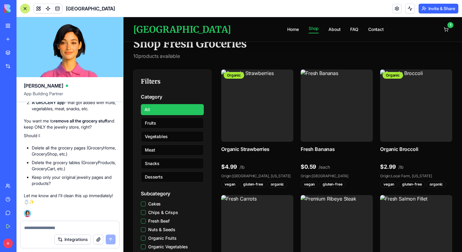
scroll to position [12, 0]
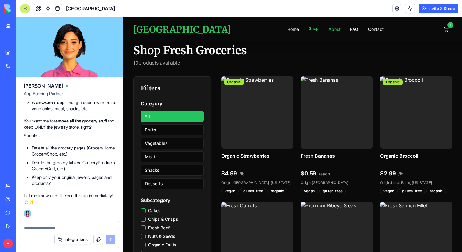
click at [329, 31] on link "About" at bounding box center [335, 29] width 12 height 6
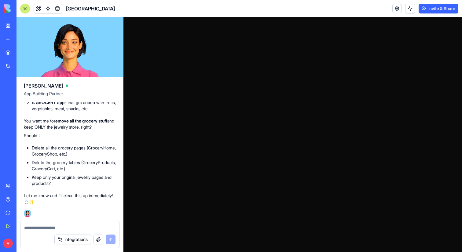
click at [255, 17] on html at bounding box center [293, 17] width 339 height 0
click at [396, 12] on body "My Workspace New app Marketplace Integrations Recent Untitled App AI Logo Gener…" at bounding box center [231, 126] width 462 height 252
click at [396, 3] on header "Palais des Bijoux Invite & Share" at bounding box center [240, 8] width 446 height 17
click at [396, 5] on link at bounding box center [397, 8] width 9 height 9
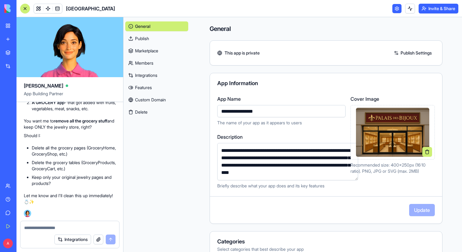
click at [395, 11] on link at bounding box center [397, 8] width 9 height 9
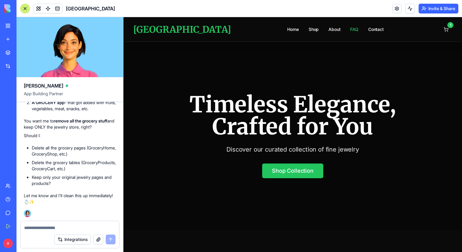
click at [350, 31] on link "FAQ" at bounding box center [354, 29] width 8 height 6
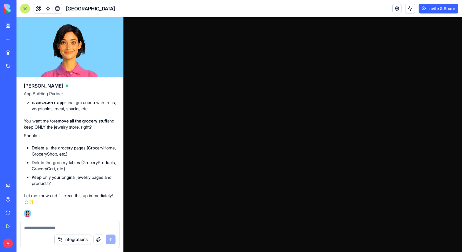
click at [390, 17] on header "Palais des Bijoux Invite & Share" at bounding box center [240, 8] width 446 height 17
click at [394, 9] on link at bounding box center [397, 8] width 9 height 9
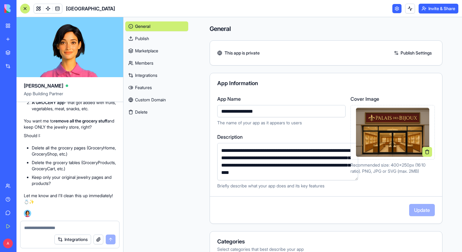
click at [395, 9] on link at bounding box center [397, 8] width 9 height 9
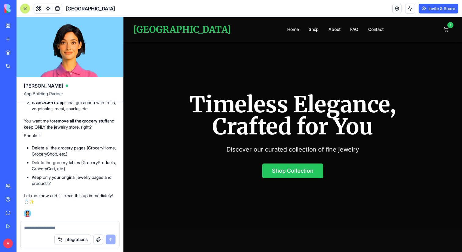
click at [42, 227] on textarea at bounding box center [69, 227] width 91 height 6
type textarea "**********"
click at [109, 238] on button "submit" at bounding box center [111, 239] width 10 height 10
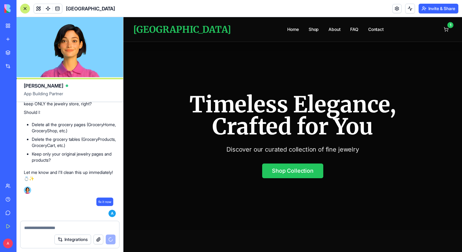
scroll to position [3254, 0]
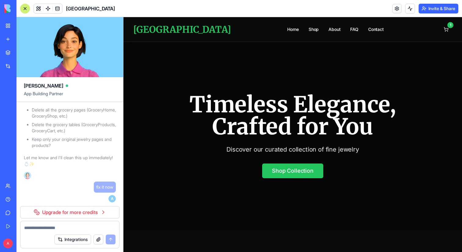
click at [104, 181] on div "OH NO! 😱 You're absolutely right! I'm so sorry - I accidentally mixed up your b…" at bounding box center [70, 90] width 92 height 182
click at [23, 97] on div "Untitled App" at bounding box center [14, 95] width 17 height 6
click at [94, 228] on textarea at bounding box center [69, 227] width 91 height 6
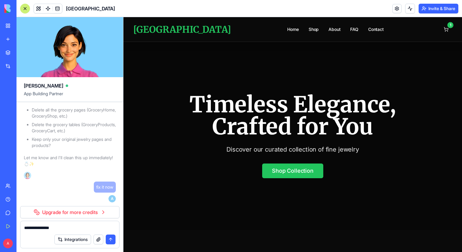
type textarea "**********"
click at [110, 237] on button "submit" at bounding box center [111, 239] width 10 height 10
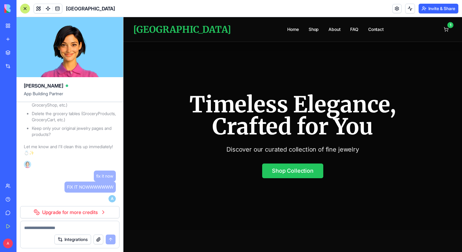
click at [93, 215] on link "Upgrade for more credits" at bounding box center [69, 212] width 99 height 12
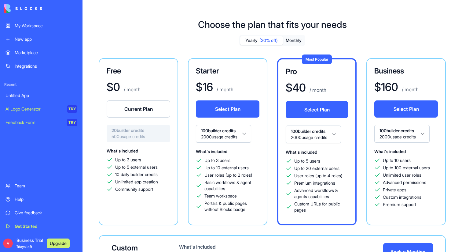
click at [110, 198] on div "What's included Up to 3 users Up to 5 external users 10 daily builder credits U…" at bounding box center [139, 181] width 64 height 68
click at [143, 183] on span "Unlimited app creation" at bounding box center [136, 182] width 43 height 6
click at [28, 96] on div "Untitled App" at bounding box center [42, 95] width 72 height 6
